Goal: Information Seeking & Learning: Learn about a topic

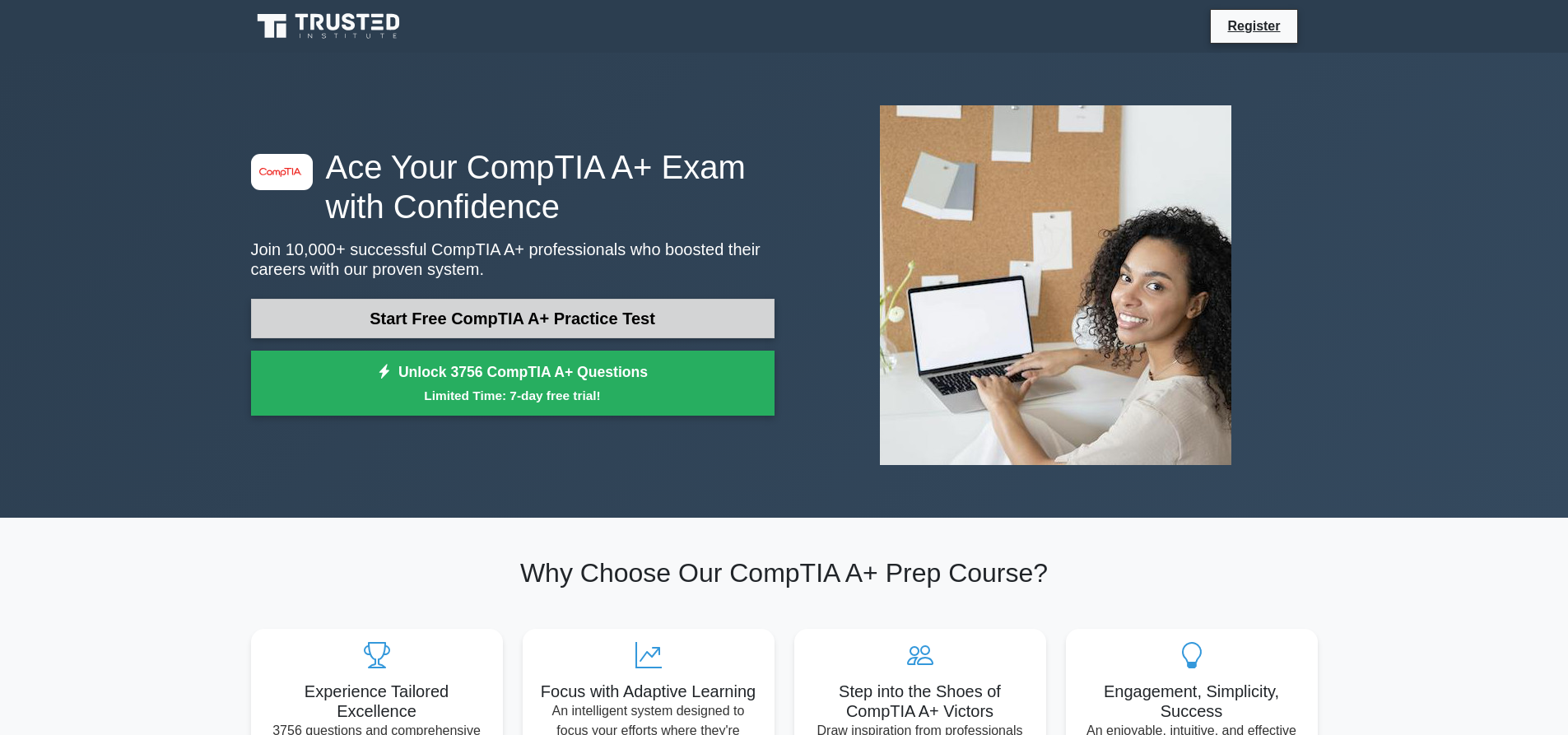
click at [595, 320] on link "Start Free CompTIA A+ Practice Test" at bounding box center [513, 318] width 523 height 40
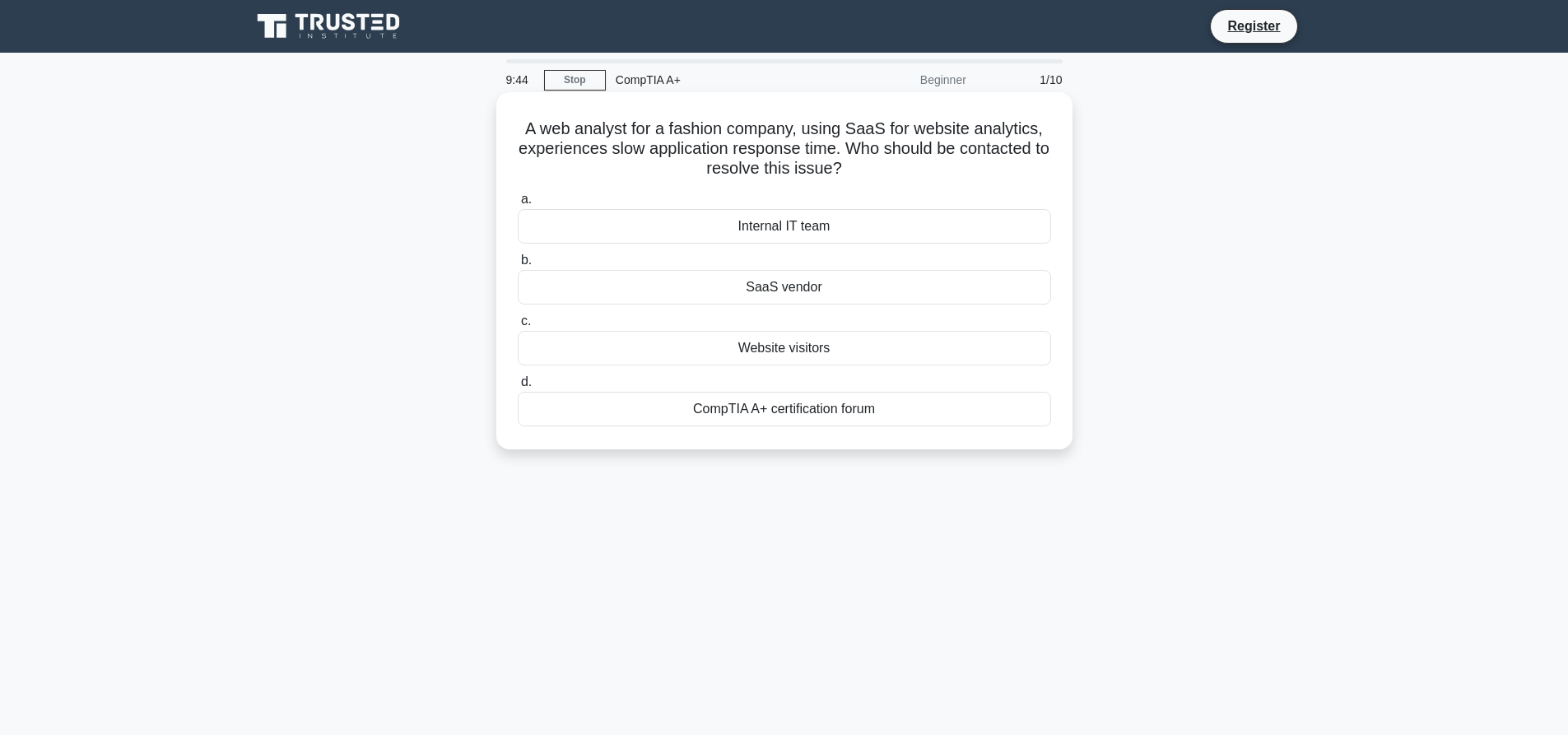
click at [746, 234] on div "Internal IT team" at bounding box center [784, 226] width 533 height 34
click at [518, 205] on input "a. Internal IT team" at bounding box center [518, 200] width 0 height 11
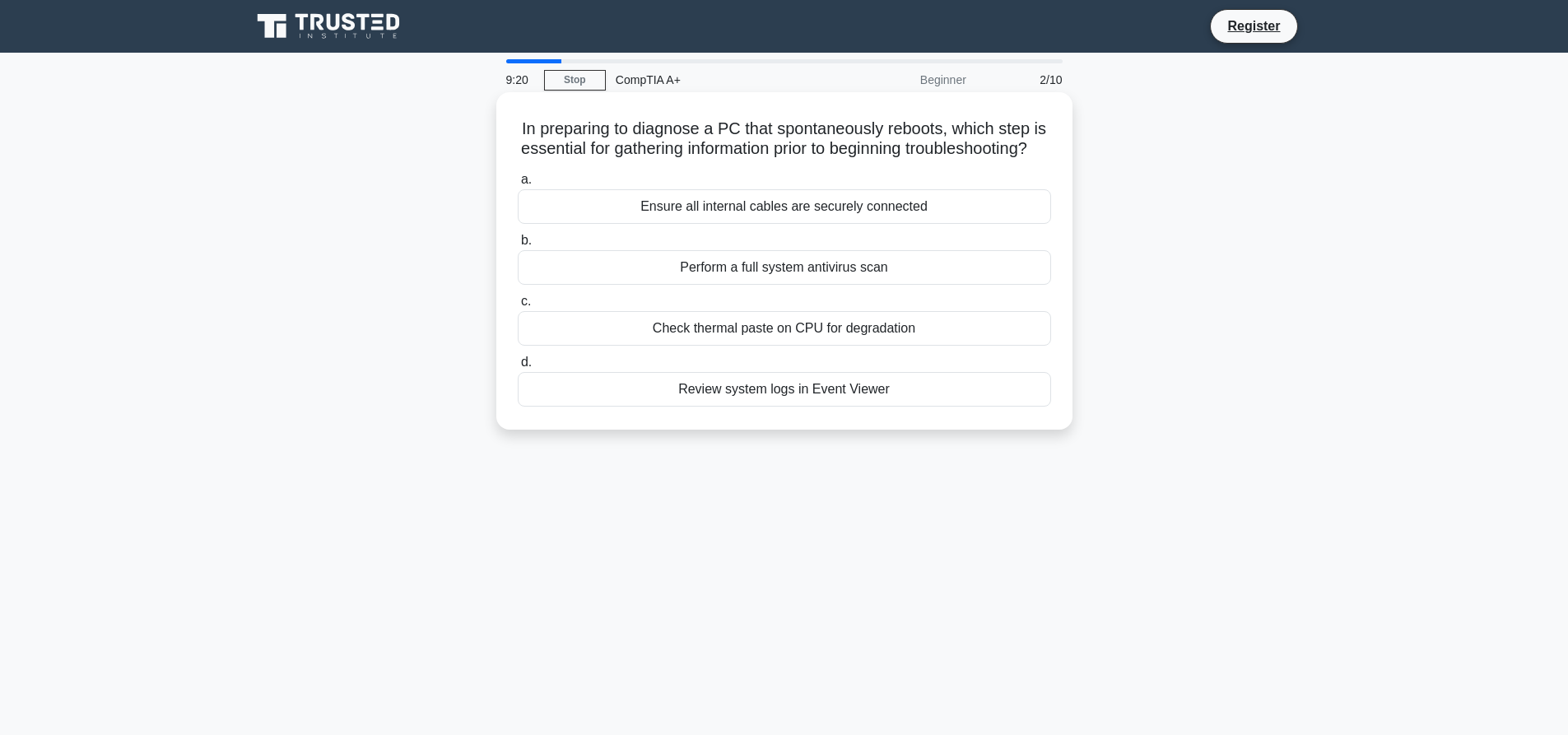
click at [788, 224] on div "Ensure all internal cables are securely connected" at bounding box center [784, 206] width 533 height 34
click at [518, 185] on input "a. Ensure all internal cables are securely connected" at bounding box center [518, 180] width 0 height 11
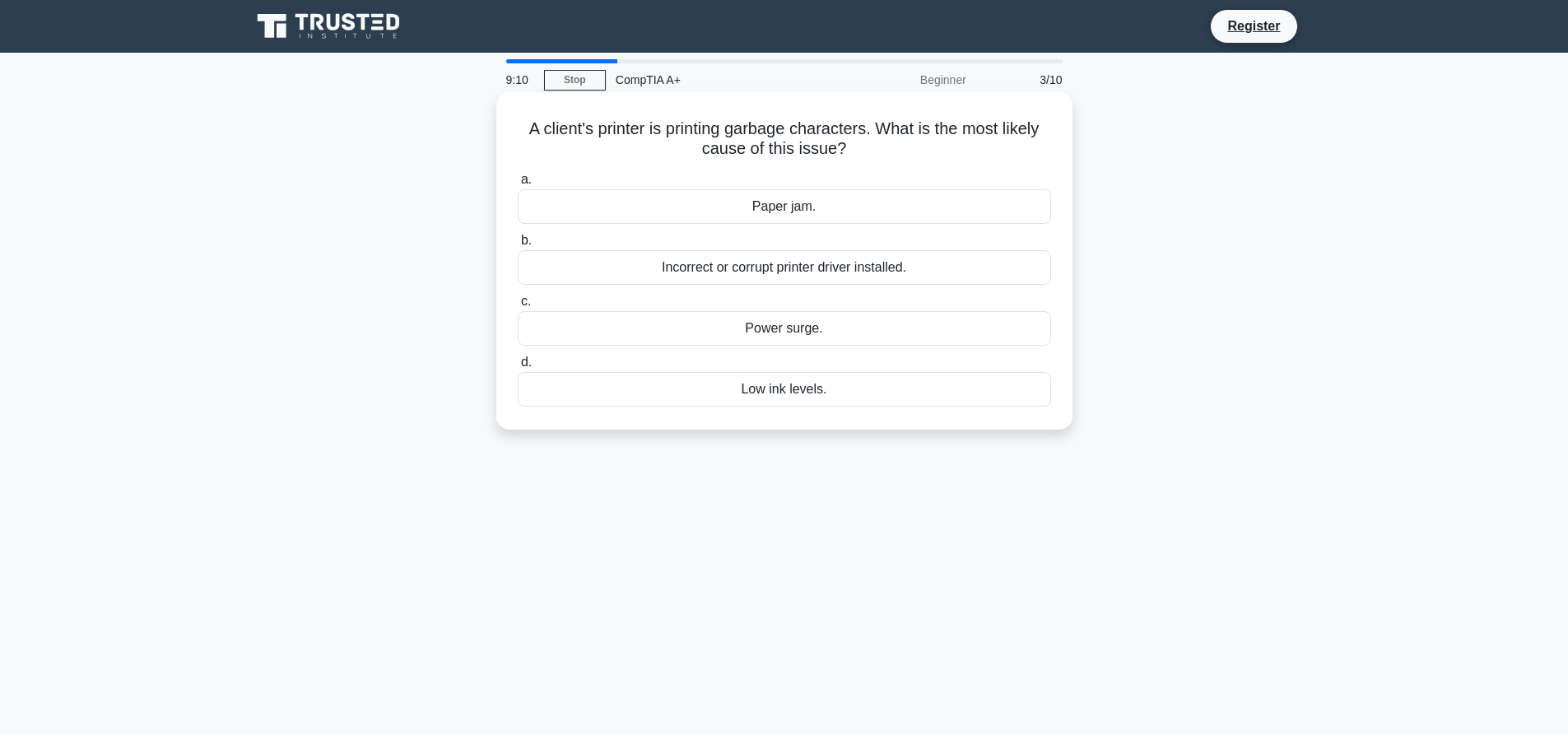
click at [801, 270] on div "Incorrect or corrupt printer driver installed." at bounding box center [784, 267] width 533 height 34
click at [518, 246] on input "b. Incorrect or corrupt printer driver installed." at bounding box center [518, 241] width 0 height 11
click at [833, 266] on div "GPS tracking" at bounding box center [784, 267] width 533 height 34
click at [518, 246] on input "b. GPS tracking" at bounding box center [518, 241] width 0 height 11
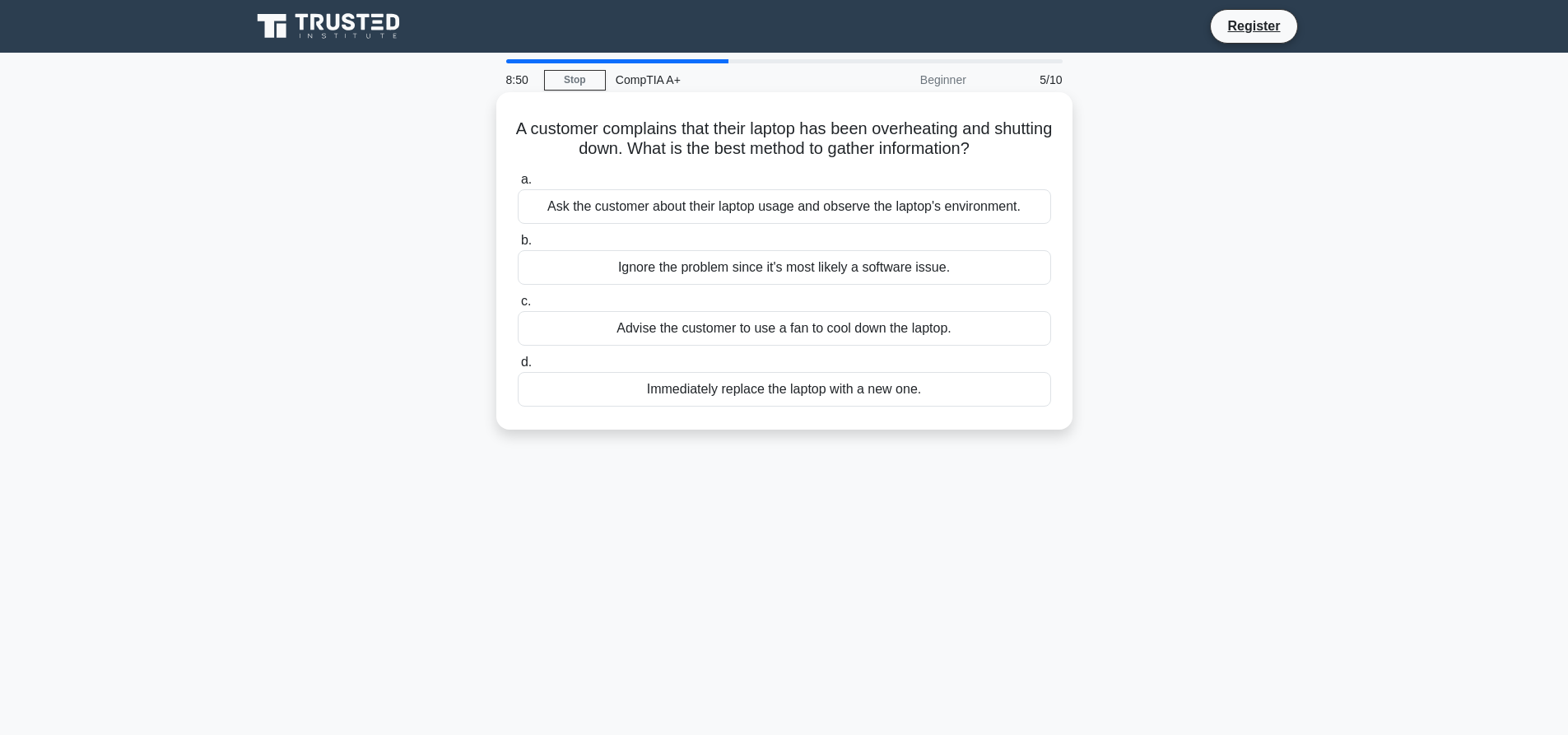
click at [803, 207] on div "Ask the customer about their laptop usage and observe the laptop's environment." at bounding box center [784, 206] width 533 height 34
click at [518, 185] on input "a. Ask the customer about their laptop usage and observe the laptop's environme…" at bounding box center [518, 180] width 0 height 11
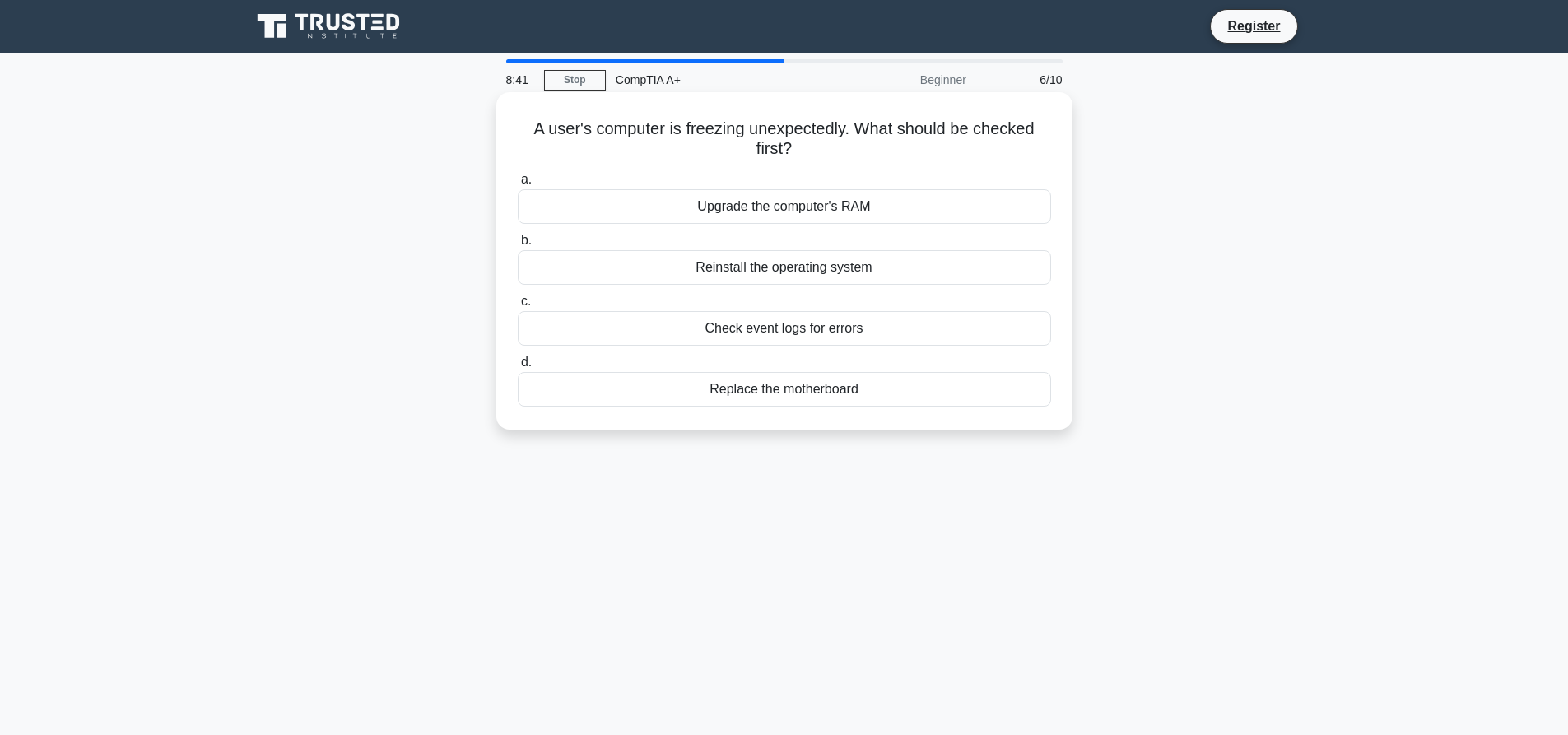
click at [759, 269] on div "Reinstall the operating system" at bounding box center [784, 267] width 533 height 34
click at [518, 246] on input "b. Reinstall the operating system" at bounding box center [518, 241] width 0 height 11
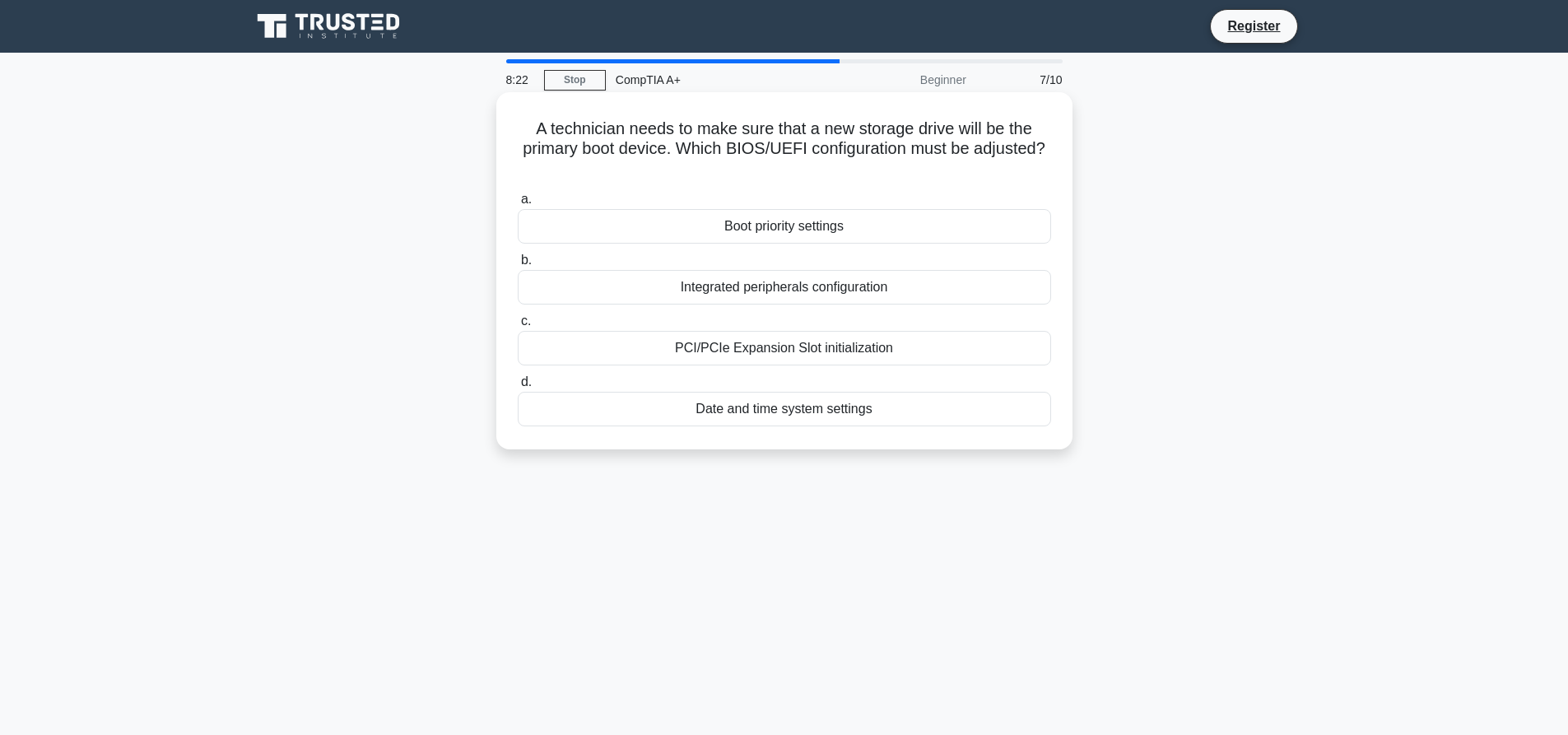
click at [798, 220] on div "Boot priority settings" at bounding box center [784, 226] width 533 height 34
click at [518, 205] on input "a. Boot priority settings" at bounding box center [518, 200] width 0 height 11
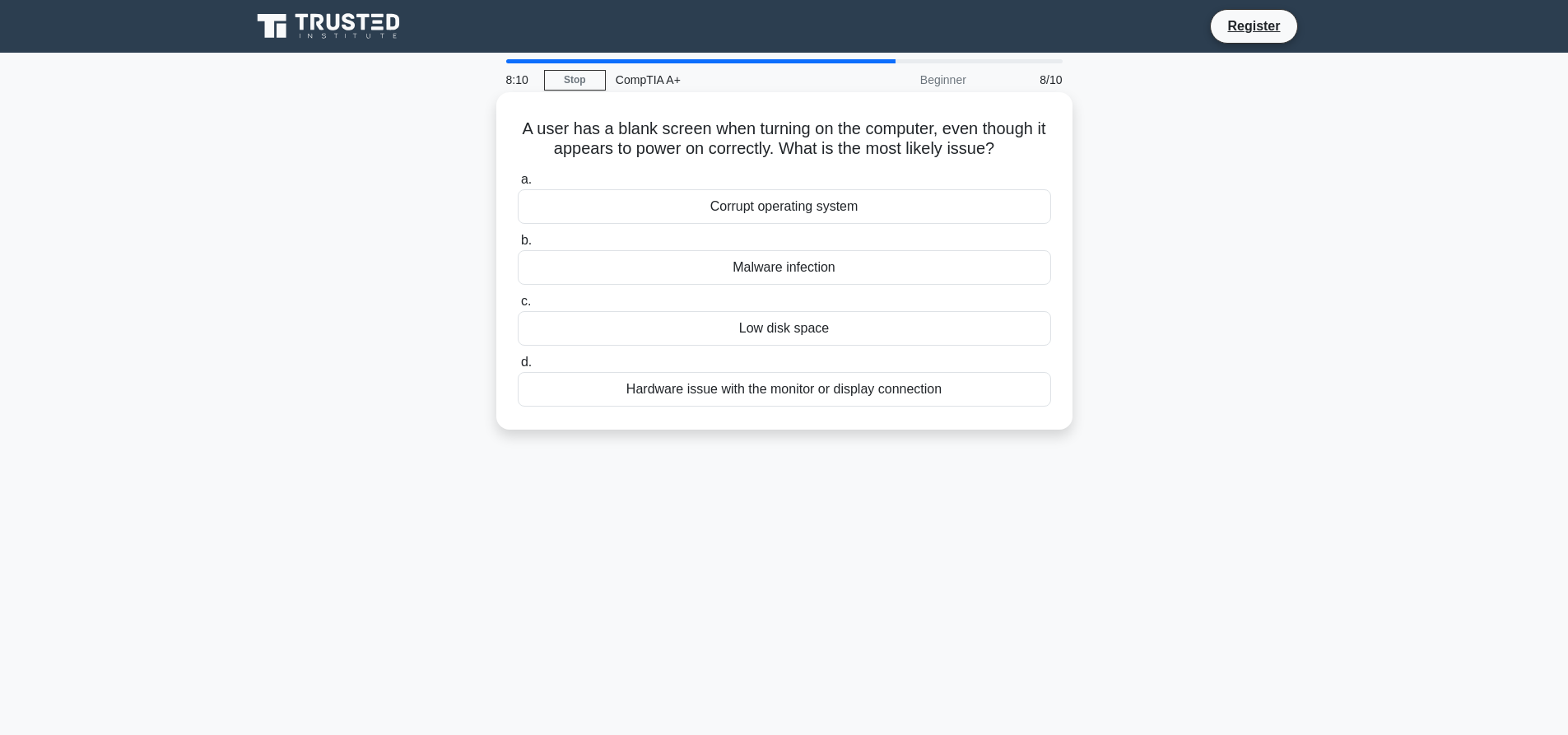
click at [822, 393] on div "Hardware issue with the monitor or display connection" at bounding box center [784, 388] width 533 height 34
click at [518, 368] on input "d. Hardware issue with the monitor or display connection" at bounding box center [518, 362] width 0 height 11
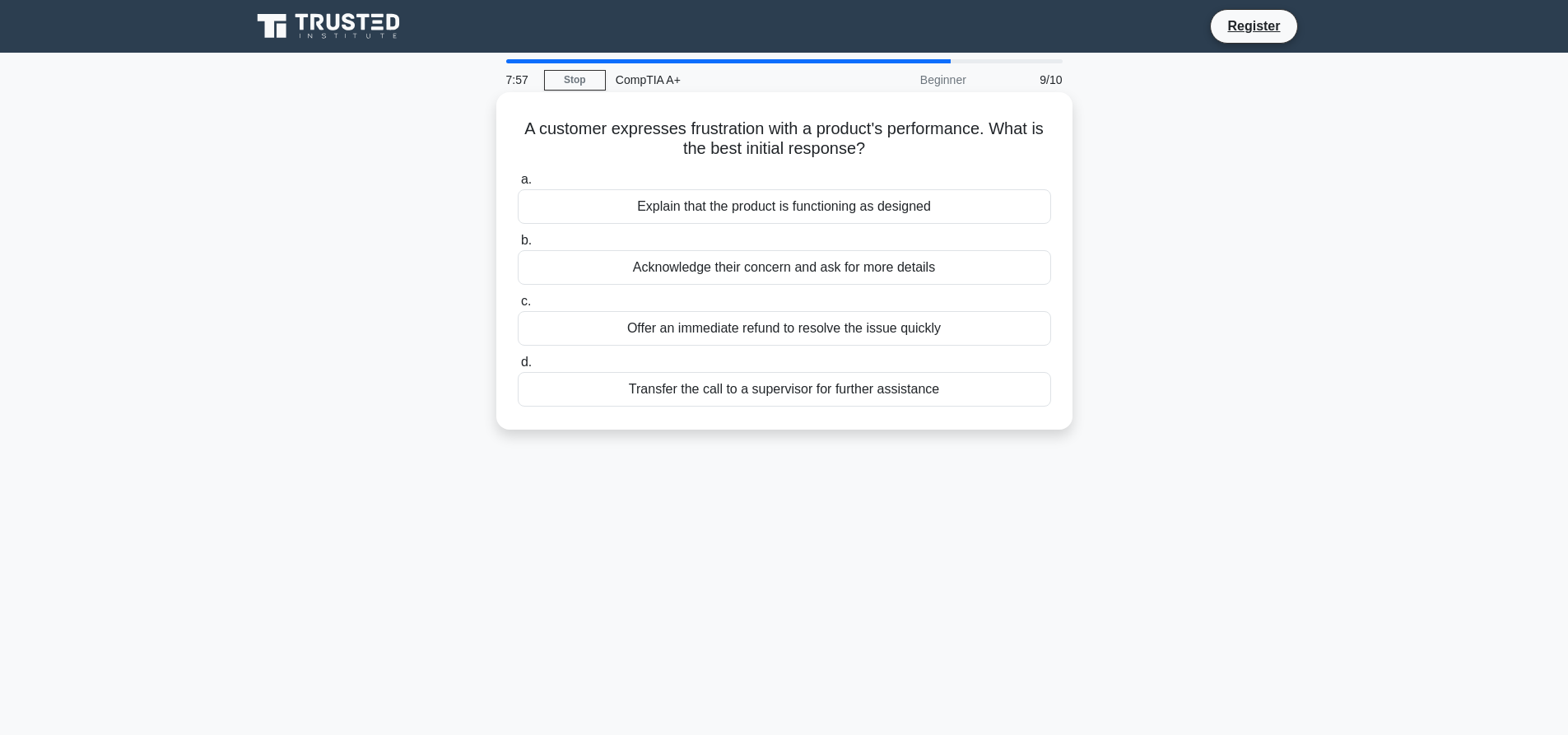
click at [860, 270] on div "Acknowledge their concern and ask for more details" at bounding box center [784, 267] width 533 height 34
click at [518, 246] on input "b. Acknowledge their concern and ask for more details" at bounding box center [518, 241] width 0 height 11
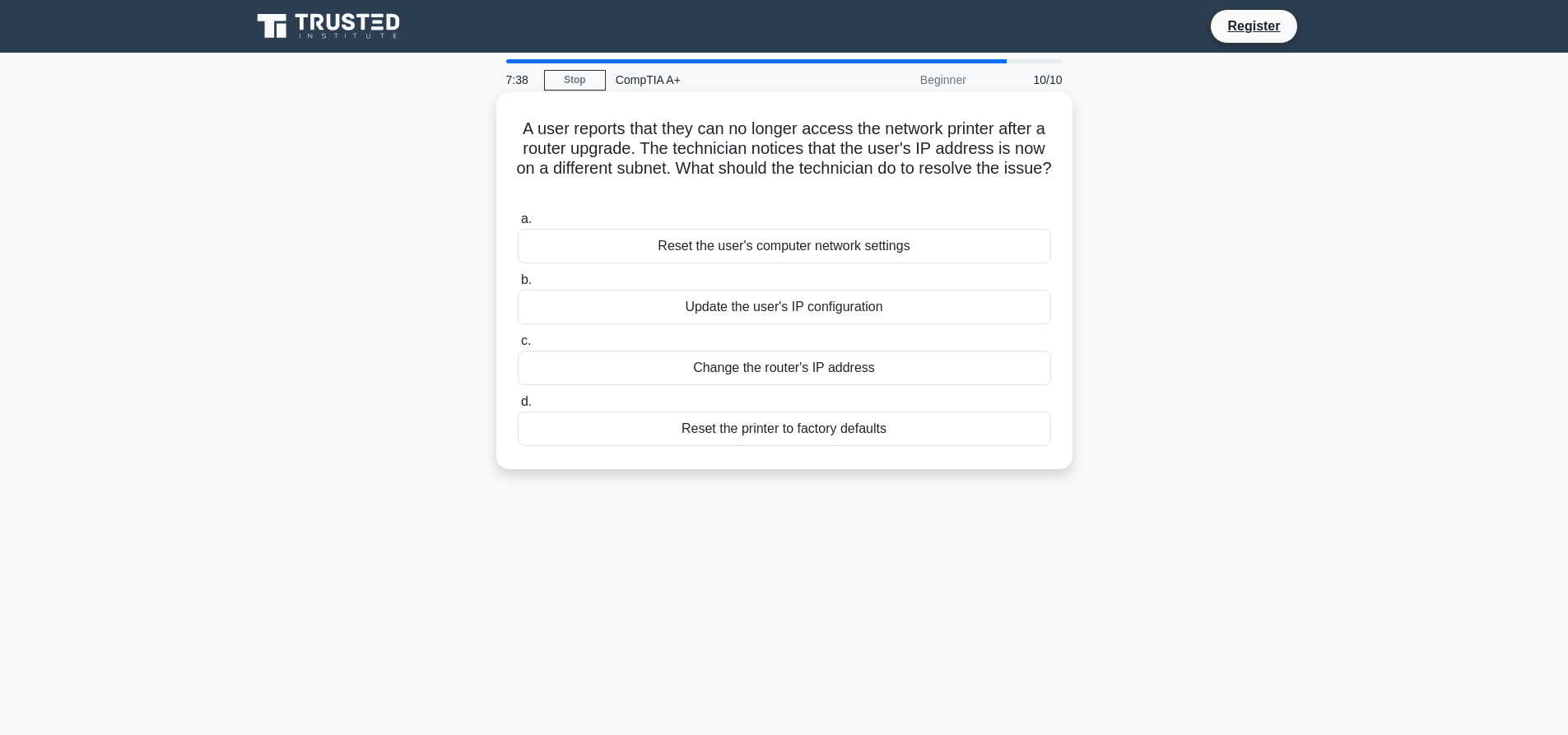
click at [807, 305] on div "Update the user's IP configuration" at bounding box center [784, 306] width 533 height 34
click at [518, 286] on input "b. Update the user's IP configuration" at bounding box center [518, 280] width 0 height 11
